Goal: Check status: Check status

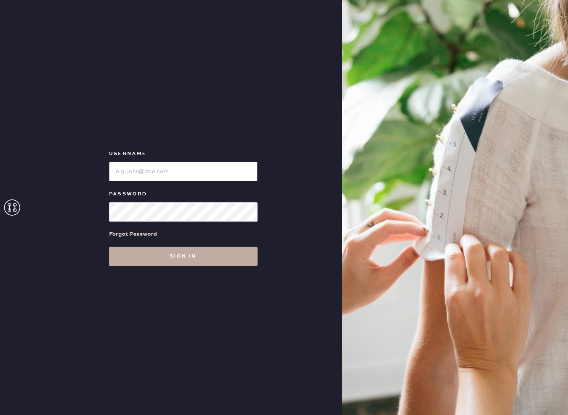
type input "reformationbethesdarow"
click at [184, 258] on button "Sign in" at bounding box center [183, 256] width 149 height 19
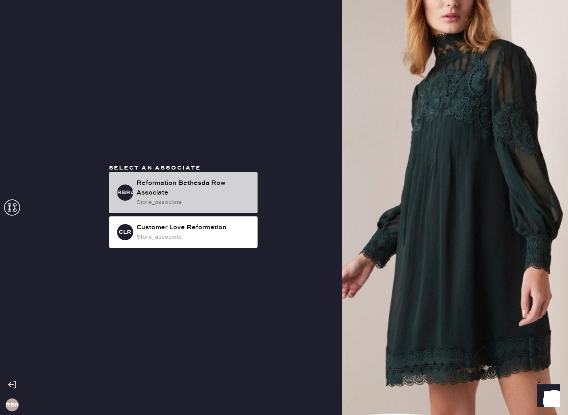
click at [164, 191] on div "Reformation Bethesda Row Associate" at bounding box center [193, 187] width 115 height 19
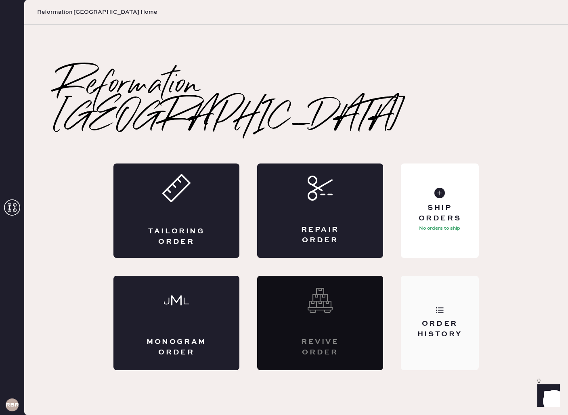
click at [436, 306] on icon at bounding box center [440, 310] width 8 height 8
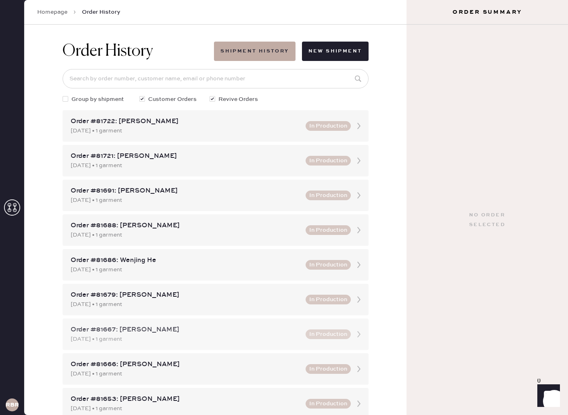
click at [175, 328] on div "Order #81667: [PERSON_NAME]" at bounding box center [186, 330] width 230 height 10
